Goal: Information Seeking & Learning: Learn about a topic

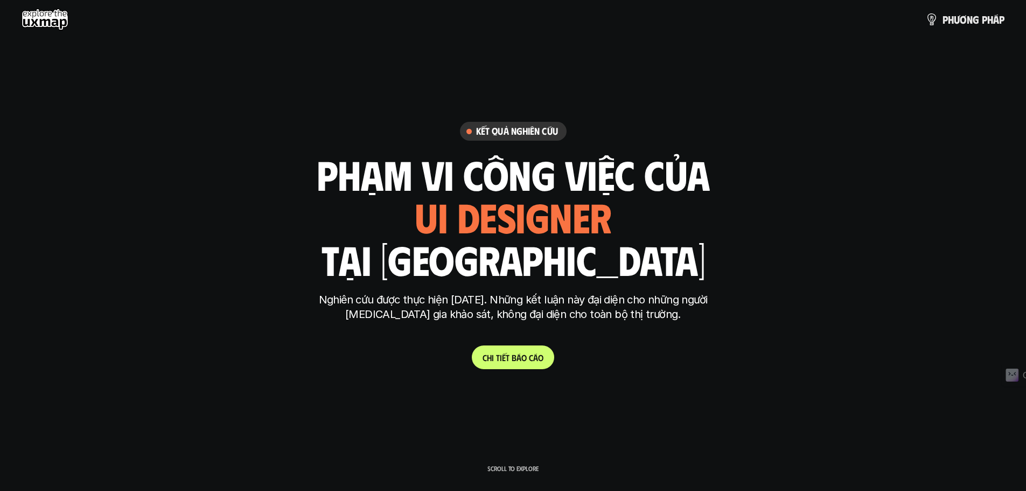
scroll to position [301, 0]
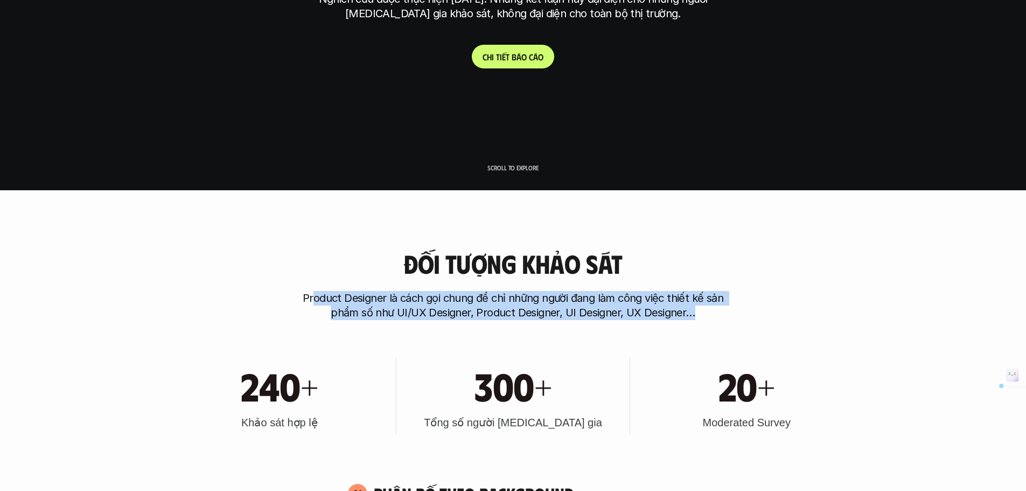
drag, startPoint x: 712, startPoint y: 314, endPoint x: 316, endPoint y: 304, distance: 395.6
click at [316, 304] on p "Product Designer là cách gọi chung để chỉ những người đang làm công việc thiết …" at bounding box center [513, 305] width 431 height 29
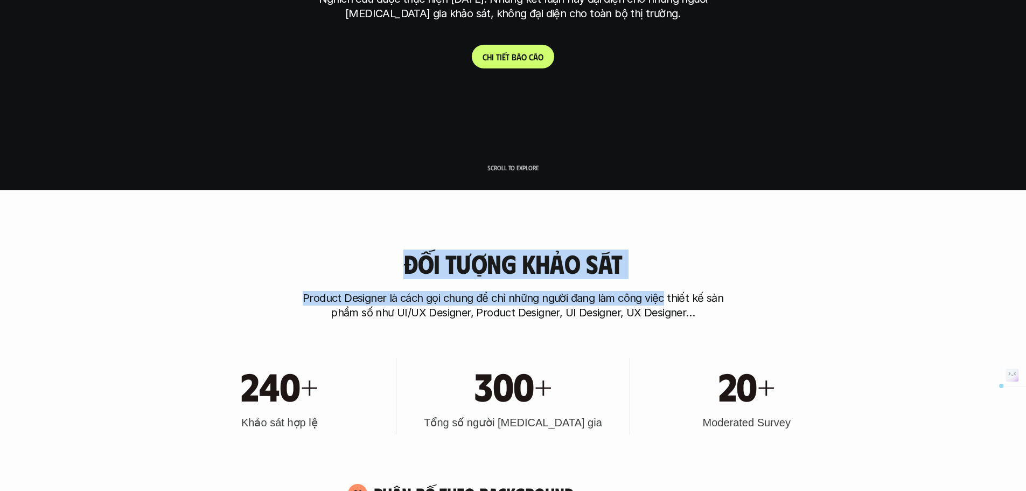
drag, startPoint x: 663, startPoint y: 260, endPoint x: 393, endPoint y: 239, distance: 270.3
click at [507, 300] on p "Product Designer là cách gọi chung để chỉ những người đang làm công việc thiết …" at bounding box center [513, 305] width 431 height 29
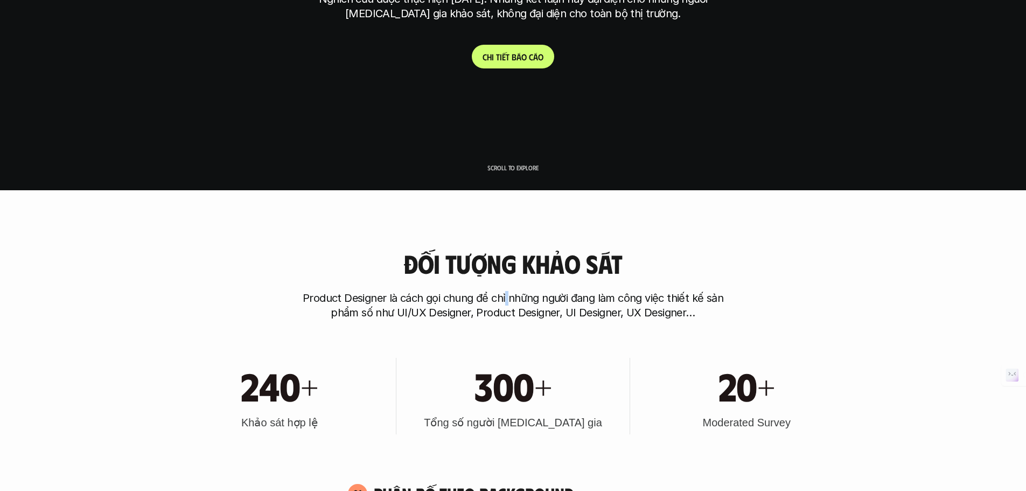
click at [507, 300] on p "Product Designer là cách gọi chung để chỉ những người đang làm công việc thiết …" at bounding box center [513, 305] width 431 height 29
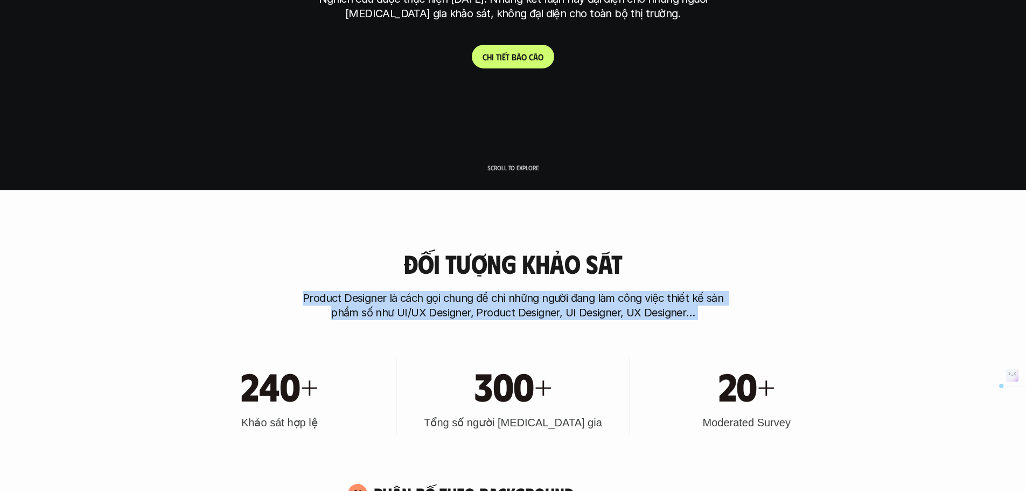
click at [507, 300] on p "Product Designer là cách gọi chung để chỉ những người đang làm công việc thiết …" at bounding box center [513, 305] width 431 height 29
click at [754, 314] on div "Đối tượng khảo sát Product Designer là cách gọi chung để chỉ những người đang l…" at bounding box center [514, 284] width 690 height 71
drag, startPoint x: 613, startPoint y: 310, endPoint x: 260, endPoint y: 267, distance: 356.1
click at [260, 267] on div "Đối tượng khảo sát Product Designer là cách gọi chung để chỉ những người đang l…" at bounding box center [514, 284] width 690 height 71
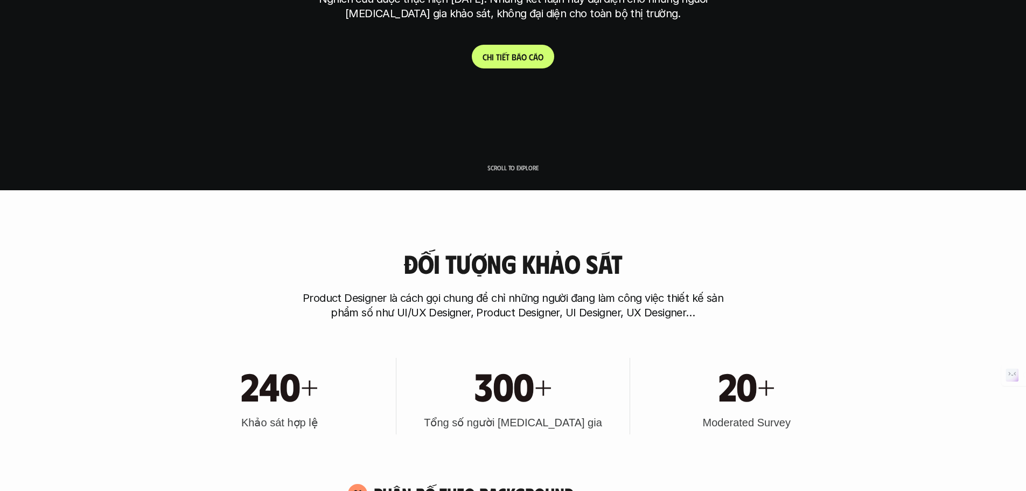
click at [476, 265] on h3 "Đối tượng khảo sát" at bounding box center [513, 263] width 219 height 29
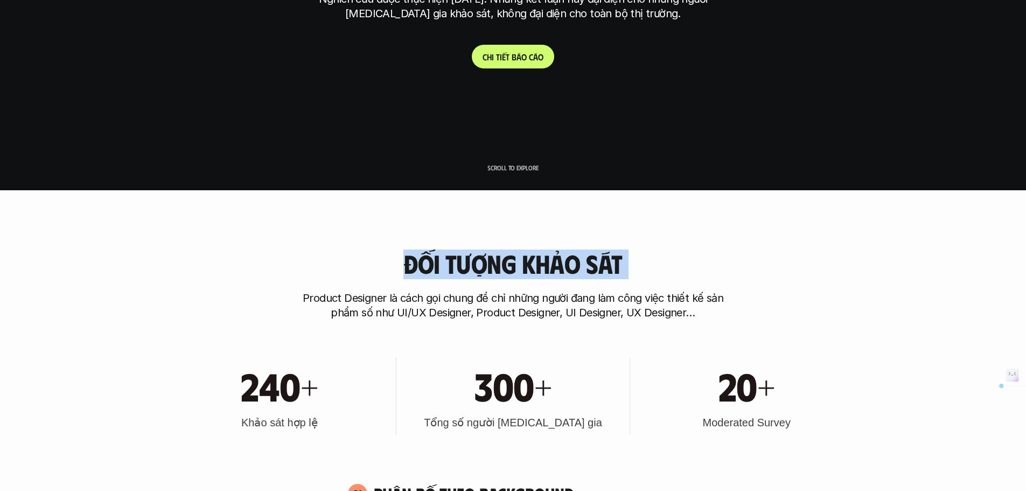
click at [476, 265] on h3 "Đối tượng khảo sát" at bounding box center [513, 263] width 219 height 29
click at [508, 270] on h3 "Đối tượng khảo sát" at bounding box center [513, 263] width 219 height 29
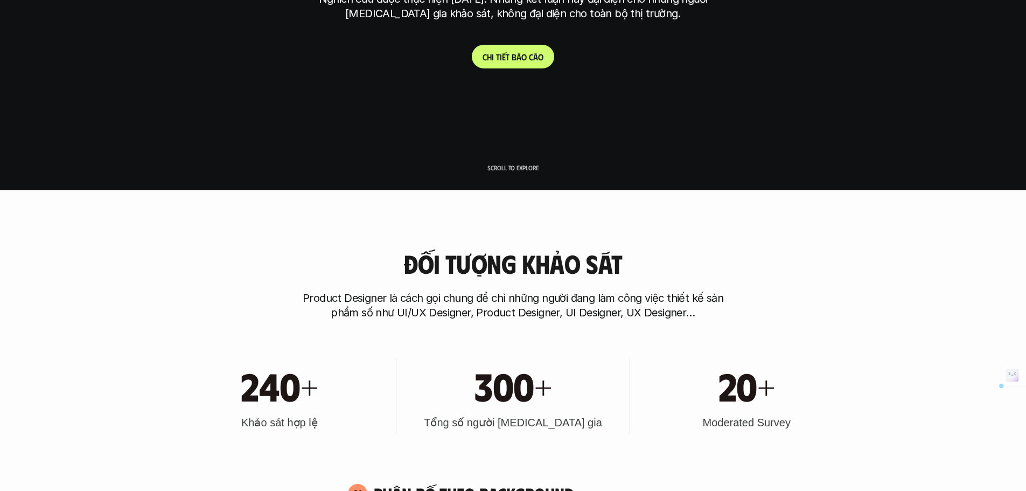
click at [512, 298] on p "Product Designer là cách gọi chung để chỉ những người đang làm công việc thiết …" at bounding box center [513, 305] width 431 height 29
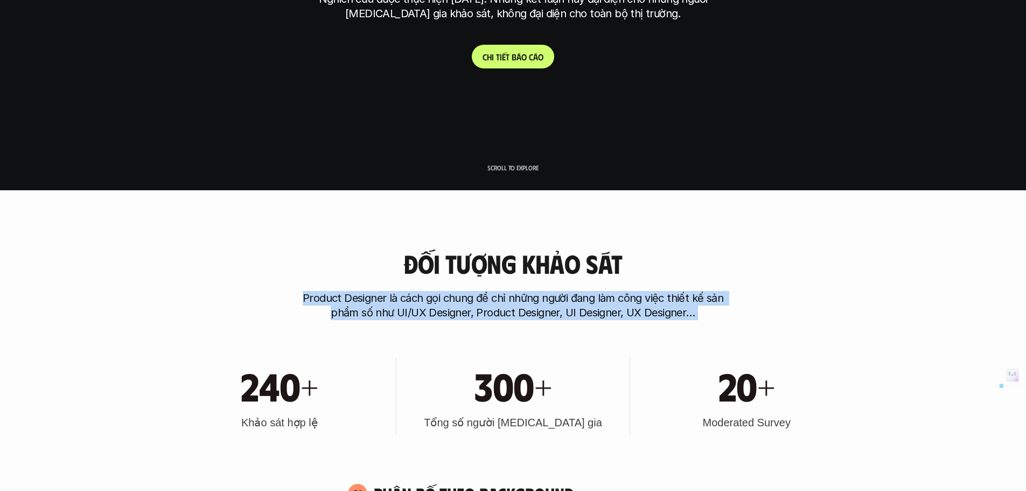
click at [512, 298] on p "Product Designer là cách gọi chung để chỉ những người đang làm công việc thiết …" at bounding box center [513, 305] width 431 height 29
click at [729, 318] on div "Đối tượng khảo sát Product Designer là cách gọi chung để chỉ những người đang l…" at bounding box center [514, 284] width 690 height 71
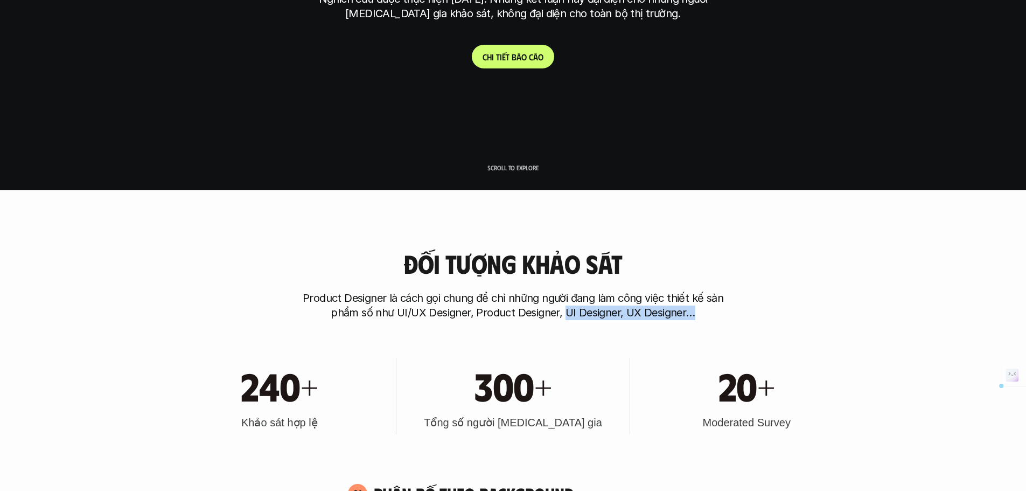
drag, startPoint x: 736, startPoint y: 316, endPoint x: 564, endPoint y: 324, distance: 172.1
click at [543, 315] on p "Product Designer là cách gọi chung để chỉ những người đang làm công việc thiết …" at bounding box center [513, 305] width 431 height 29
click at [485, 313] on p "Product Designer là cách gọi chung để chỉ những người đang làm công việc thiết …" at bounding box center [513, 305] width 431 height 29
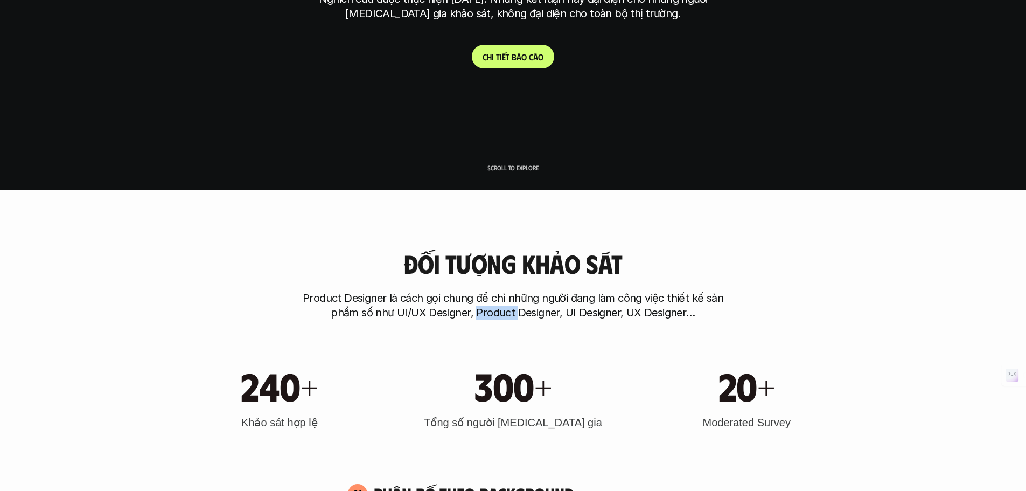
click at [485, 313] on p "Product Designer là cách gọi chung để chỉ những người đang làm công việc thiết …" at bounding box center [513, 305] width 431 height 29
click at [546, 315] on p "Product Designer là cách gọi chung để chỉ những người đang làm công việc thiết …" at bounding box center [513, 305] width 431 height 29
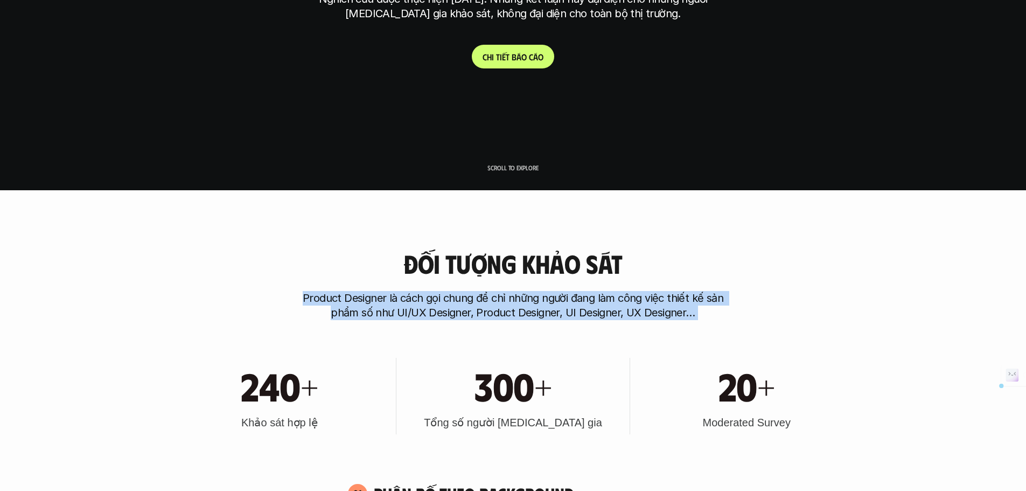
drag, startPoint x: 746, startPoint y: 322, endPoint x: 271, endPoint y: 282, distance: 476.9
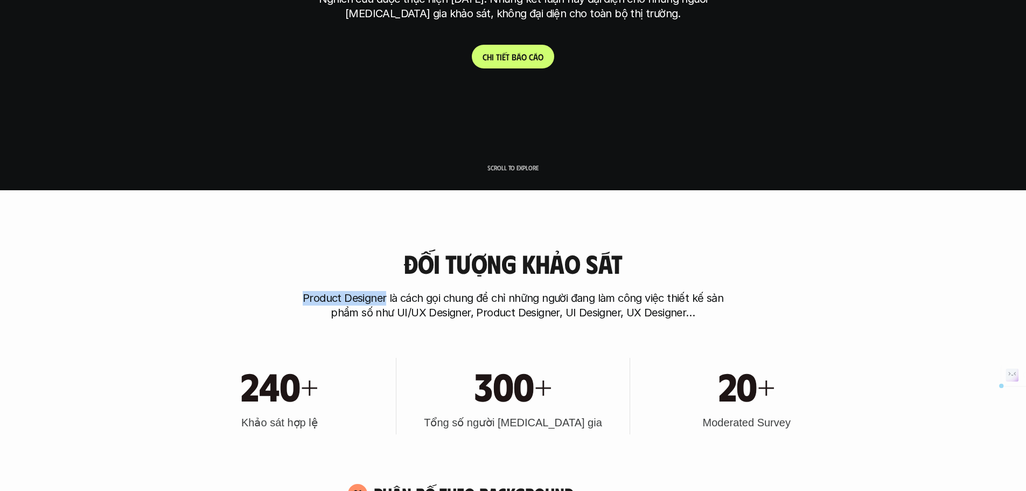
drag, startPoint x: 630, startPoint y: 271, endPoint x: 386, endPoint y: 279, distance: 244.2
click at [386, 279] on div "Đối tượng khảo sát Product Designer là cách gọi chung để chỉ những người đang l…" at bounding box center [514, 284] width 690 height 71
click at [463, 265] on h3 "Đối tượng khảo sát" at bounding box center [513, 263] width 219 height 29
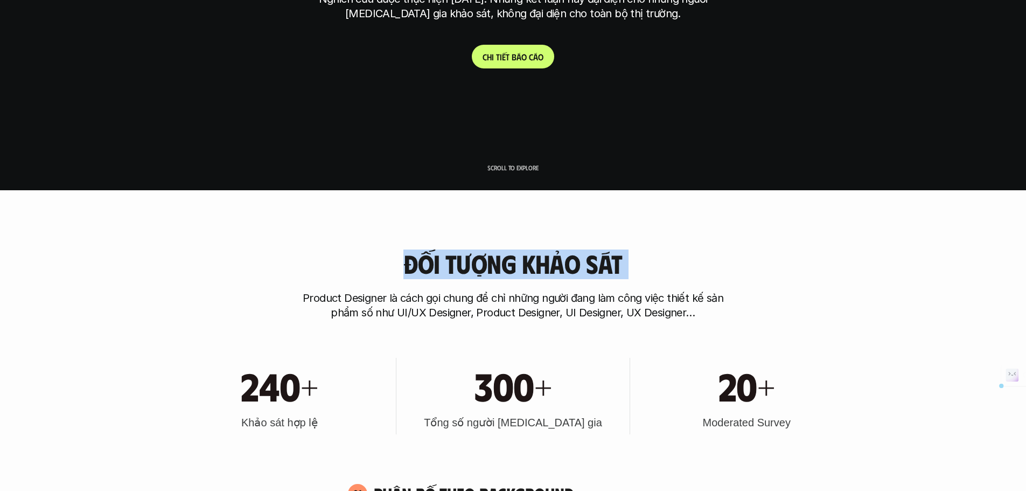
click at [463, 265] on h3 "Đối tượng khảo sát" at bounding box center [513, 263] width 219 height 29
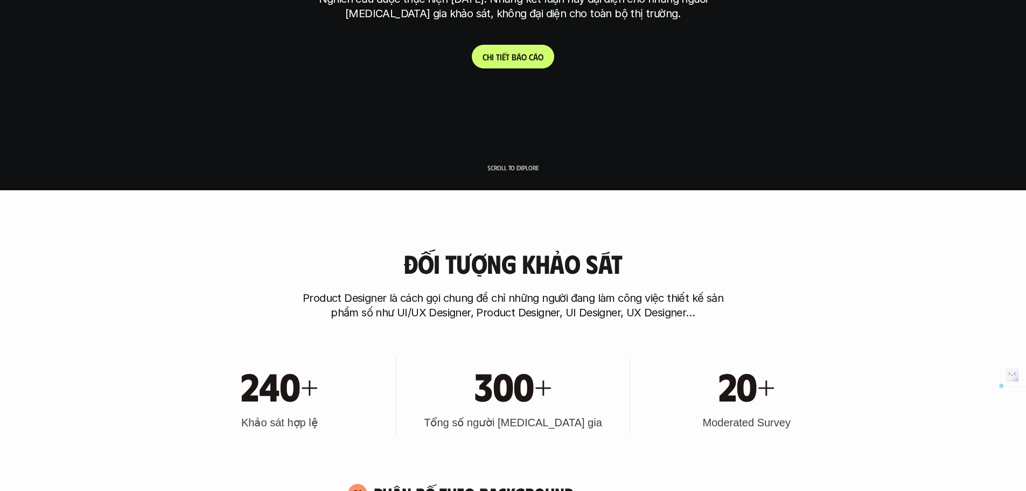
click at [612, 310] on p "Product Designer là cách gọi chung để chỉ những người đang làm công việc thiết …" at bounding box center [513, 305] width 431 height 29
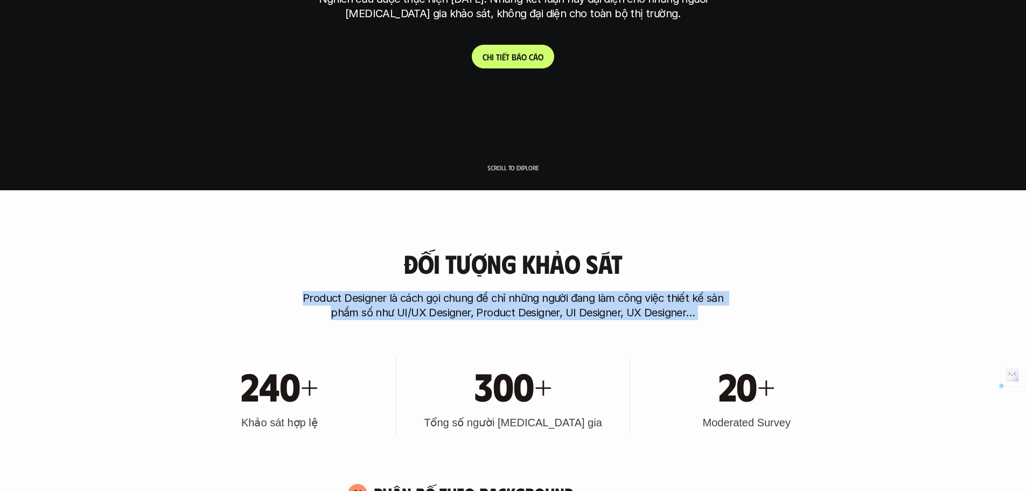
click at [612, 310] on p "Product Designer là cách gọi chung để chỉ những người đang làm công việc thiết …" at bounding box center [513, 305] width 431 height 29
click at [654, 305] on p "Product Designer là cách gọi chung để chỉ những người đang làm công việc thiết …" at bounding box center [513, 305] width 431 height 29
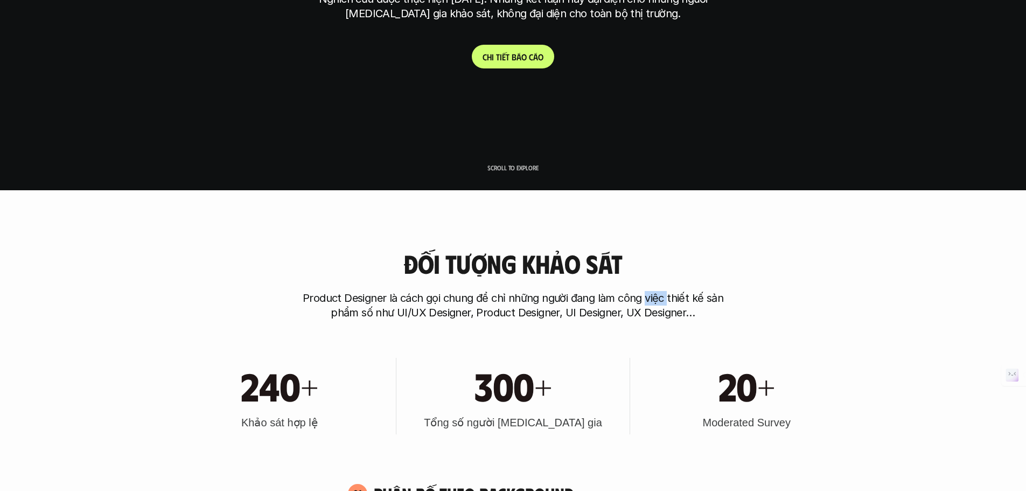
click at [654, 305] on p "Product Designer là cách gọi chung để chỉ những người đang làm công việc thiết …" at bounding box center [513, 305] width 431 height 29
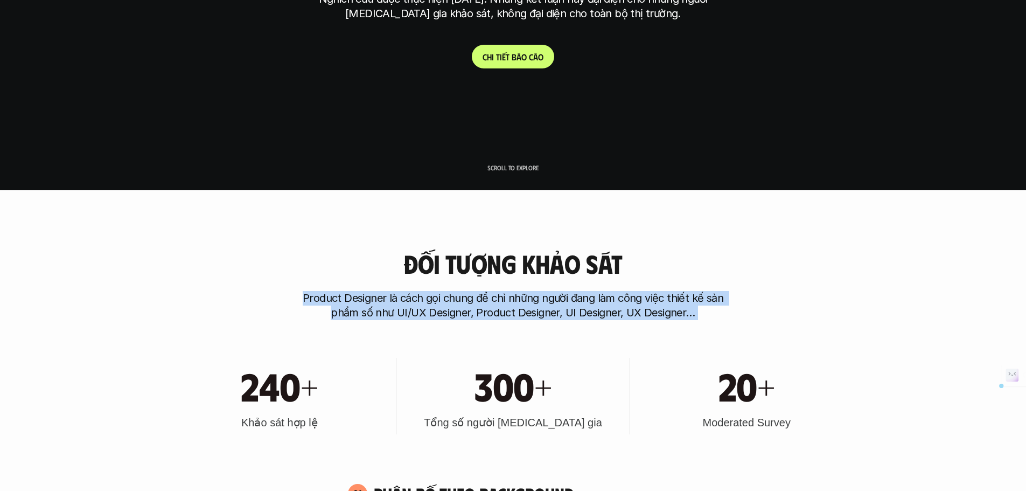
click at [654, 305] on p "Product Designer là cách gọi chung để chỉ những người đang làm công việc thiết …" at bounding box center [513, 305] width 431 height 29
click at [603, 291] on p "Product Designer là cách gọi chung để chỉ những người đang làm công việc thiết …" at bounding box center [513, 305] width 431 height 29
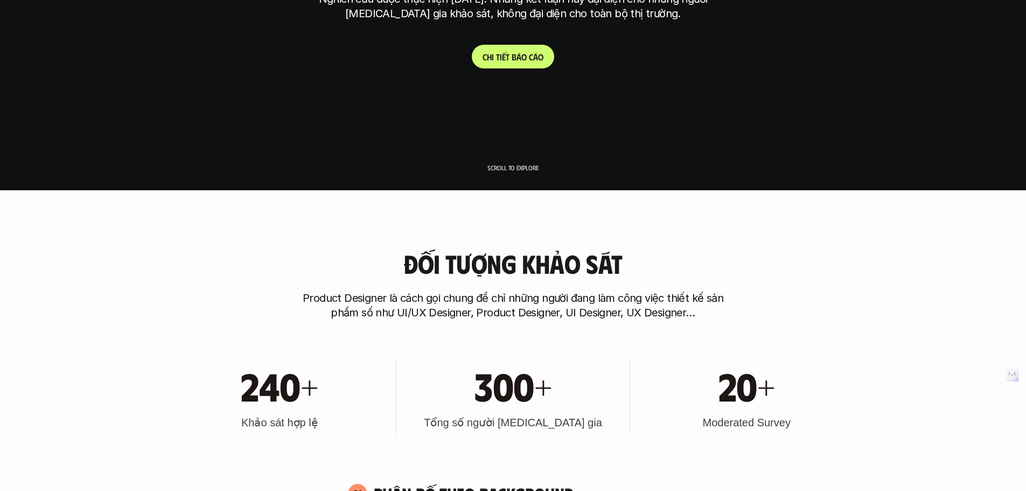
click at [598, 299] on p "Product Designer là cách gọi chung để chỉ những người đang làm công việc thiết …" at bounding box center [513, 305] width 431 height 29
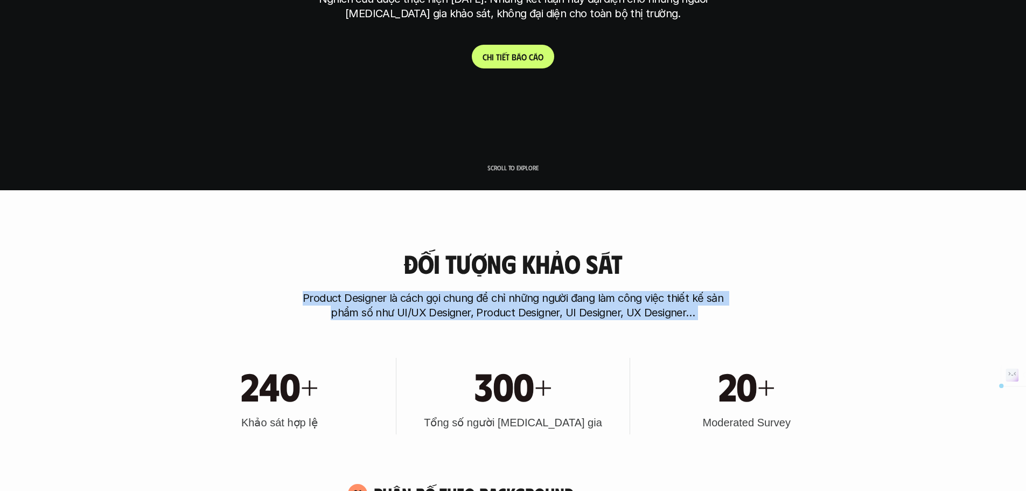
click at [598, 299] on p "Product Designer là cách gọi chung để chỉ những người đang làm công việc thiết …" at bounding box center [513, 305] width 431 height 29
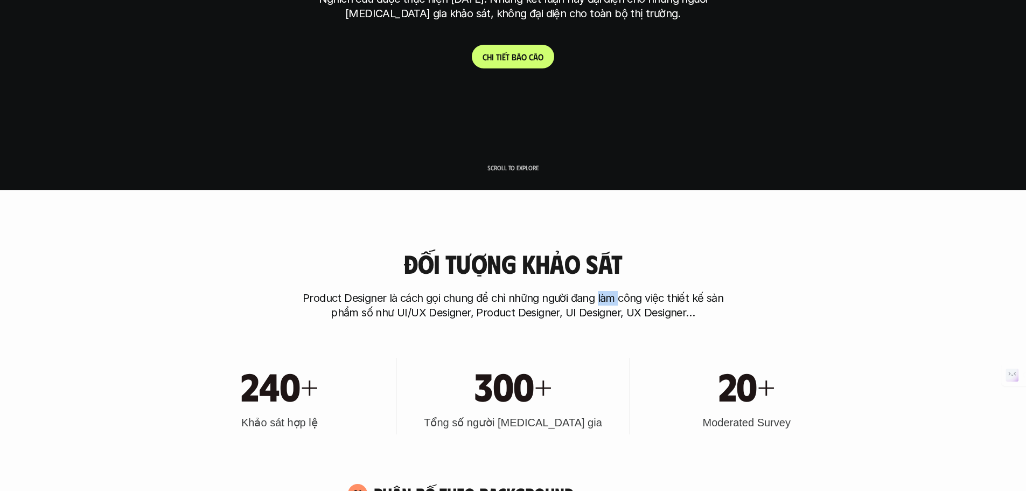
click at [598, 299] on p "Product Designer là cách gọi chung để chỉ những người đang làm công việc thiết …" at bounding box center [513, 305] width 431 height 29
click at [633, 295] on p "Product Designer là cách gọi chung để chỉ những người đang làm công việc thiết …" at bounding box center [513, 305] width 431 height 29
click at [654, 295] on p "Product Designer là cách gọi chung để chỉ những người đang làm công việc thiết …" at bounding box center [513, 305] width 431 height 29
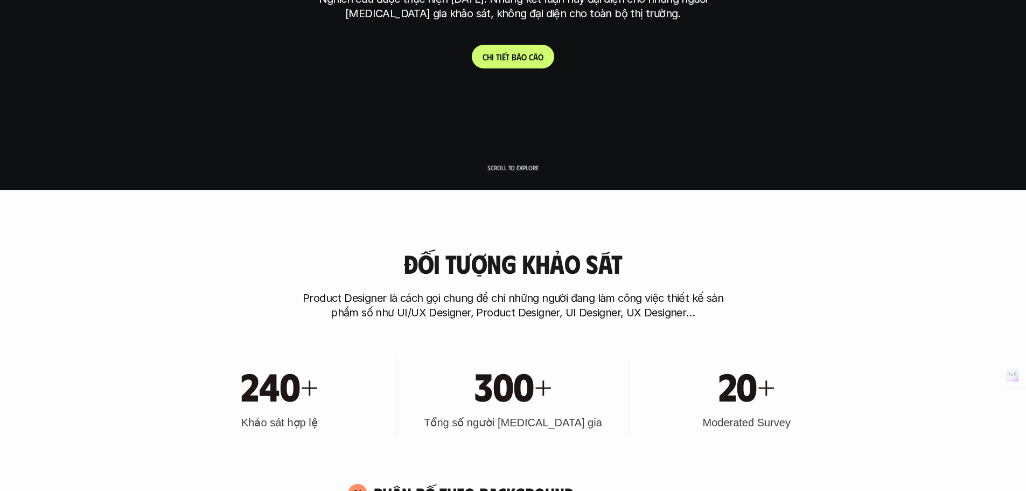
click at [657, 314] on p "Product Designer là cách gọi chung để chỉ những người đang làm công việc thiết …" at bounding box center [513, 305] width 431 height 29
click at [597, 314] on p "Product Designer là cách gọi chung để chỉ những người đang làm công việc thiết …" at bounding box center [513, 305] width 431 height 29
click at [537, 317] on p "Product Designer là cách gọi chung để chỉ những người đang làm công việc thiết …" at bounding box center [513, 305] width 431 height 29
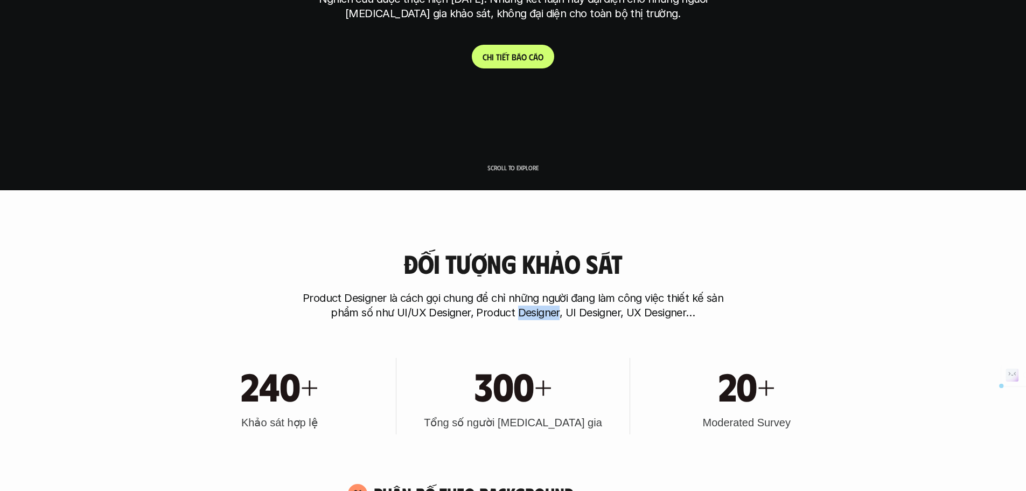
click at [537, 317] on p "Product Designer là cách gọi chung để chỉ những người đang làm công việc thiết …" at bounding box center [513, 305] width 431 height 29
click at [501, 314] on p "Product Designer là cách gọi chung để chỉ những người đang làm công việc thiết …" at bounding box center [513, 305] width 431 height 29
click at [440, 314] on p "Product Designer là cách gọi chung để chỉ những người đang làm công việc thiết …" at bounding box center [513, 305] width 431 height 29
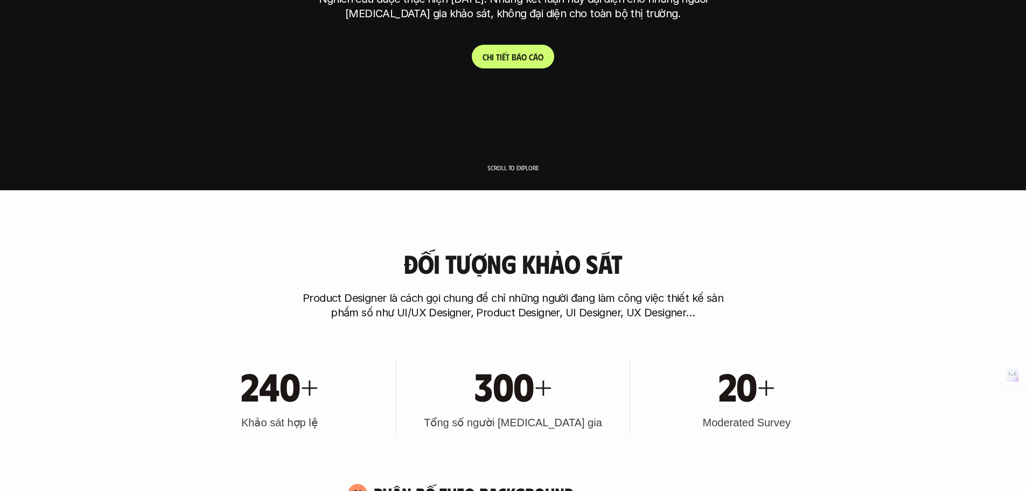
click at [360, 297] on p "Product Designer là cách gọi chung để chỉ những người đang làm công việc thiết …" at bounding box center [513, 305] width 431 height 29
click at [325, 297] on p "Product Designer là cách gọi chung để chỉ những người đang làm công việc thiết …" at bounding box center [513, 305] width 431 height 29
